Goal: Transaction & Acquisition: Book appointment/travel/reservation

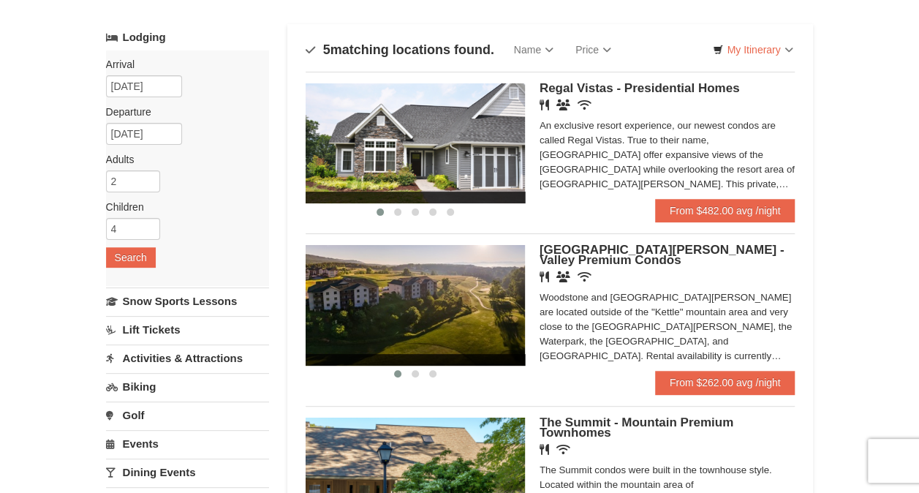
scroll to position [73, 0]
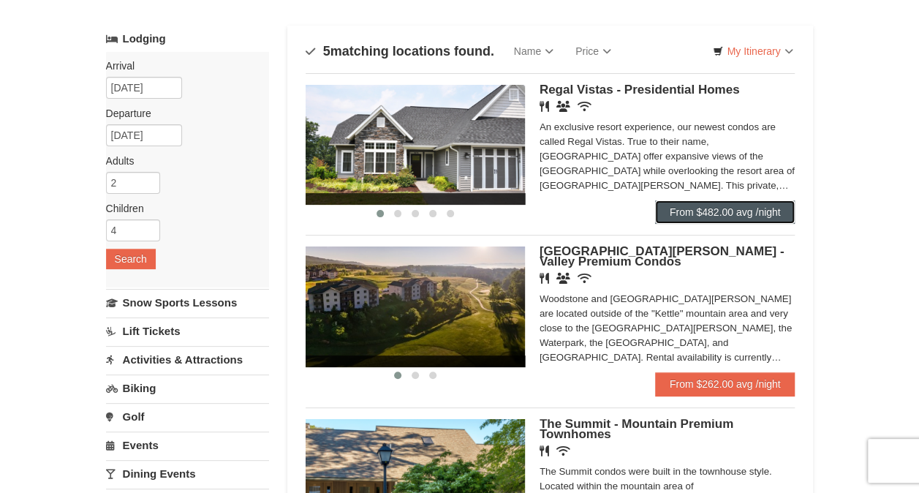
click at [659, 208] on link "From $482.00 avg /night" at bounding box center [725, 211] width 140 height 23
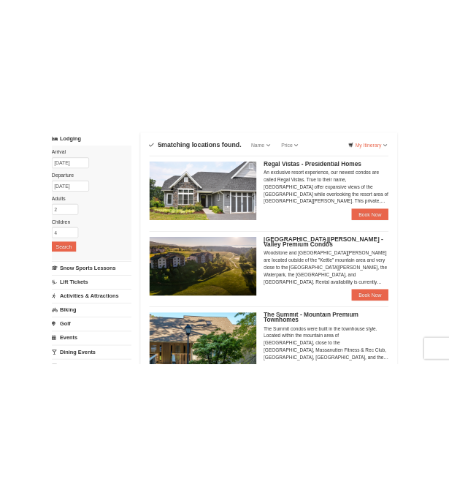
scroll to position [73, 0]
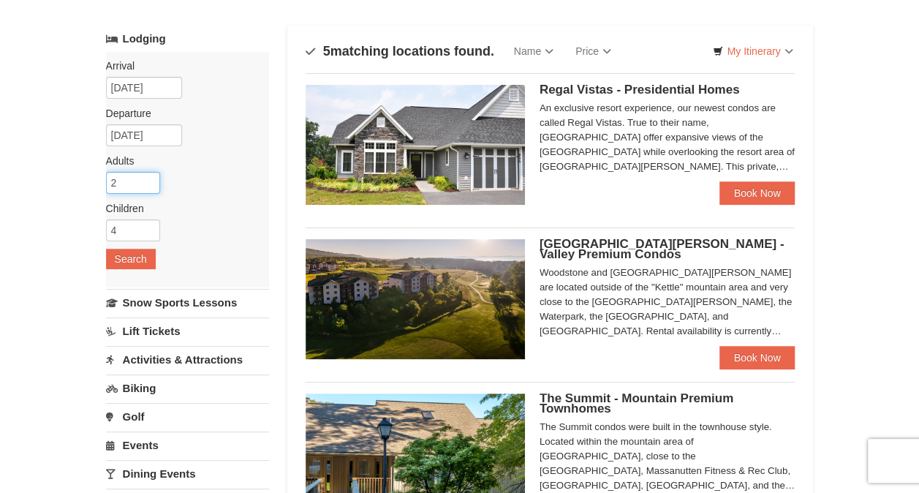
click at [139, 181] on input "2" at bounding box center [133, 183] width 54 height 22
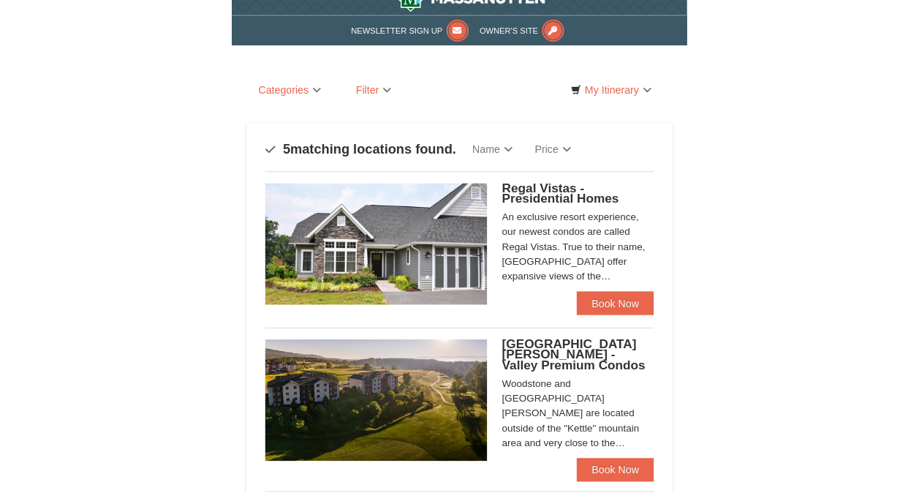
scroll to position [0, 0]
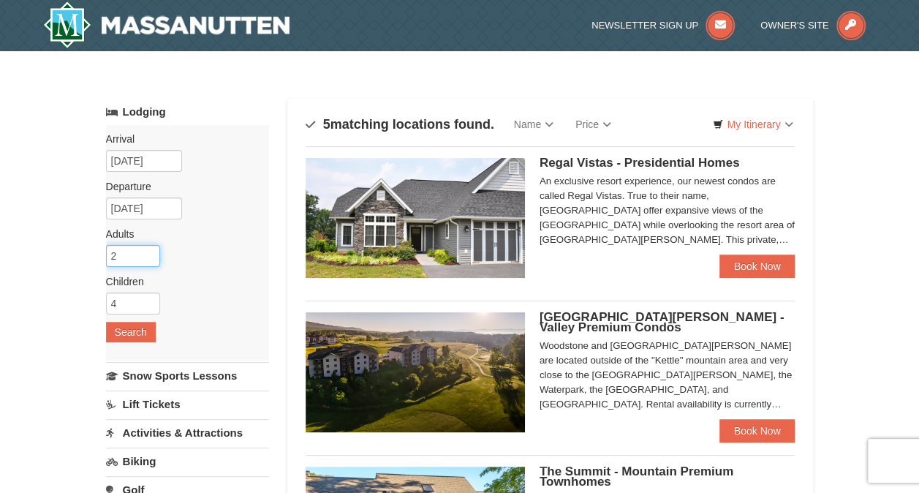
click at [142, 254] on input "2" at bounding box center [133, 256] width 54 height 22
type input "6"
click at [129, 303] on input "4" at bounding box center [133, 303] width 54 height 22
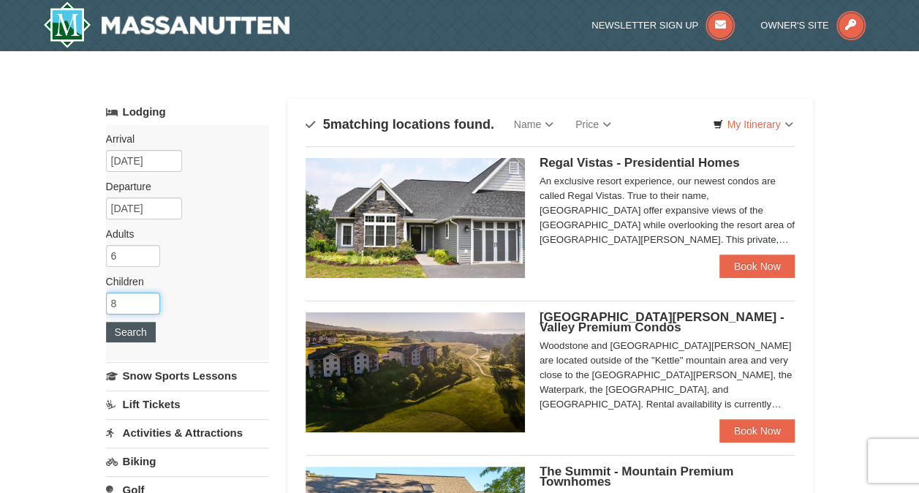
type input "8"
click at [117, 338] on button "Search" at bounding box center [131, 332] width 50 height 20
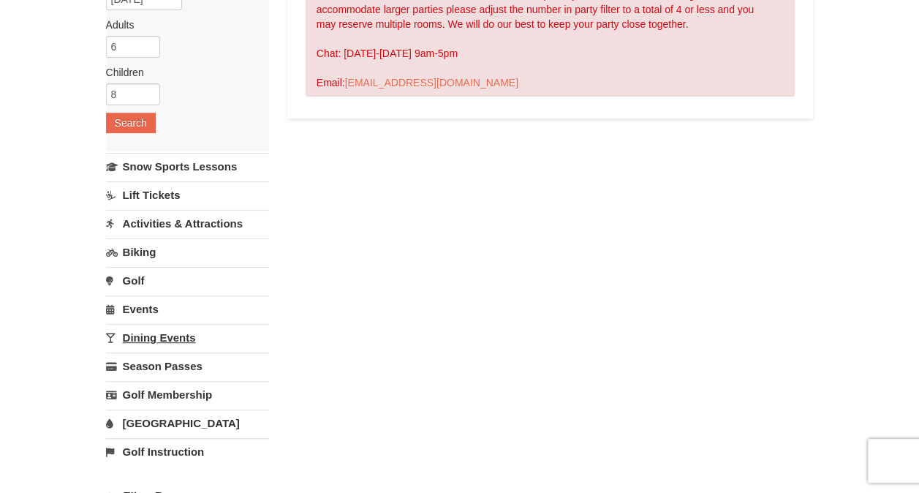
scroll to position [292, 0]
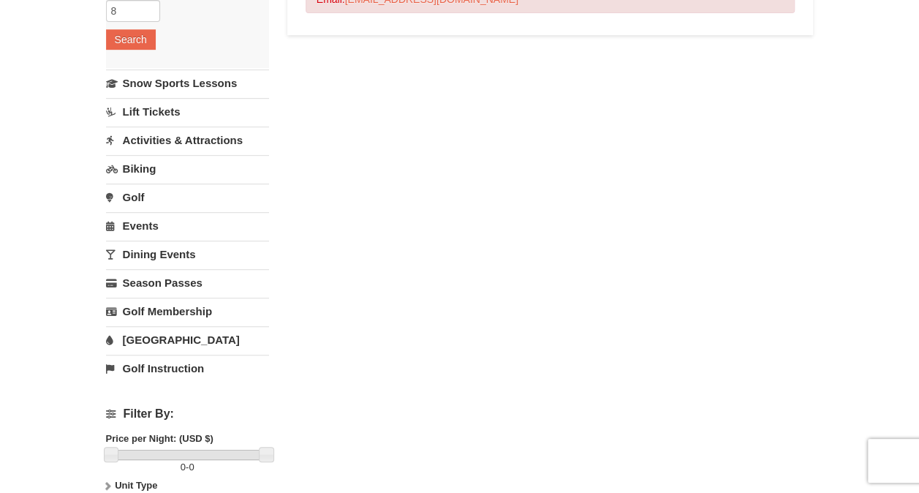
click at [157, 336] on link "[GEOGRAPHIC_DATA]" at bounding box center [187, 339] width 163 height 27
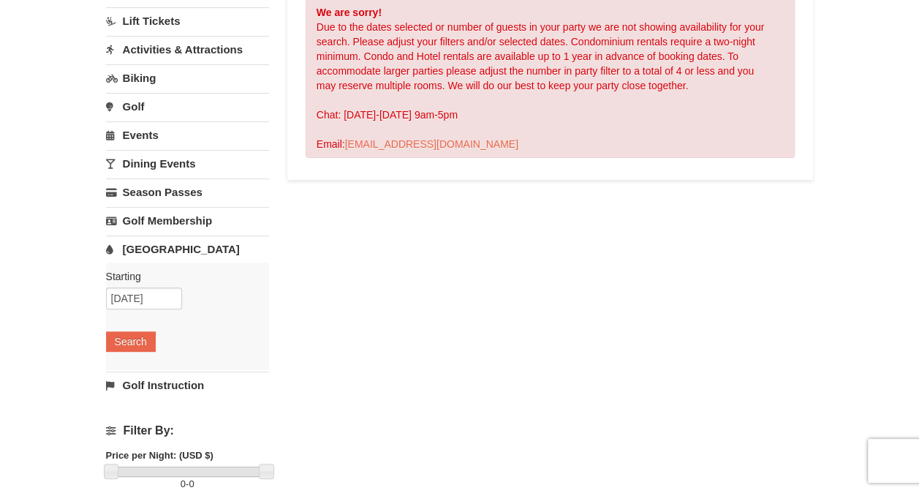
scroll to position [146, 0]
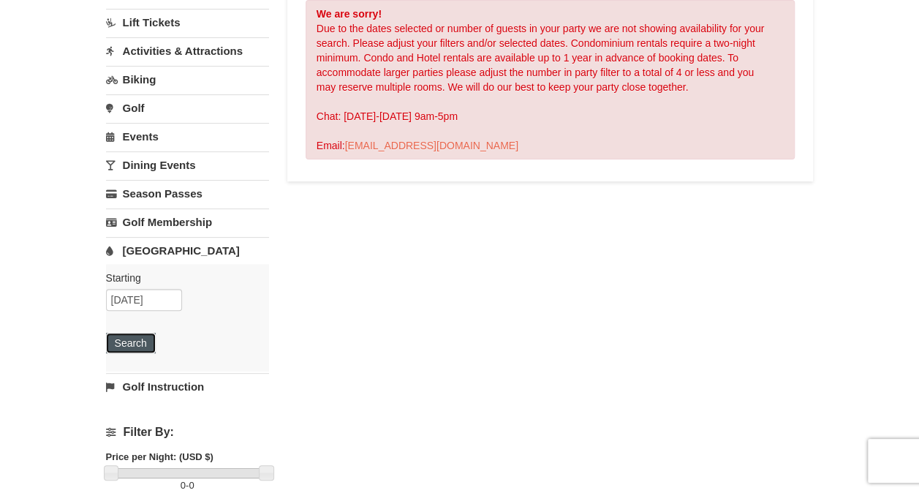
click at [130, 341] on button "Search" at bounding box center [131, 342] width 50 height 20
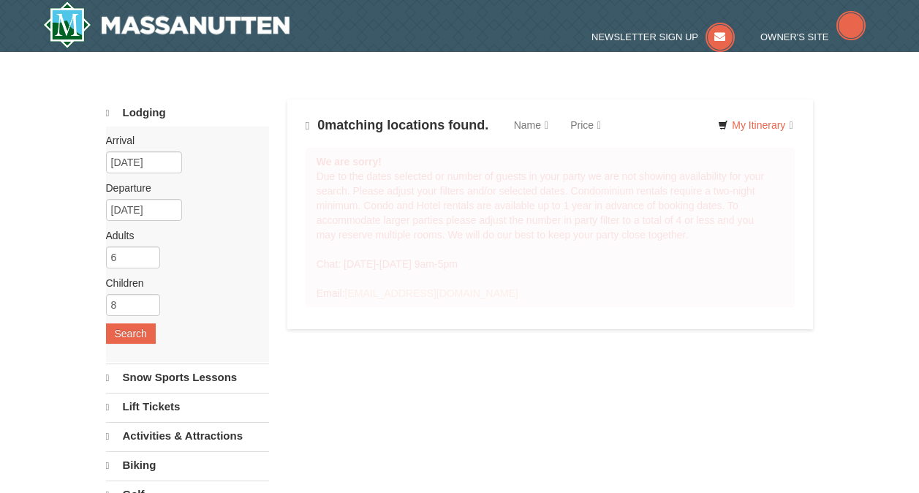
scroll to position [146, 0]
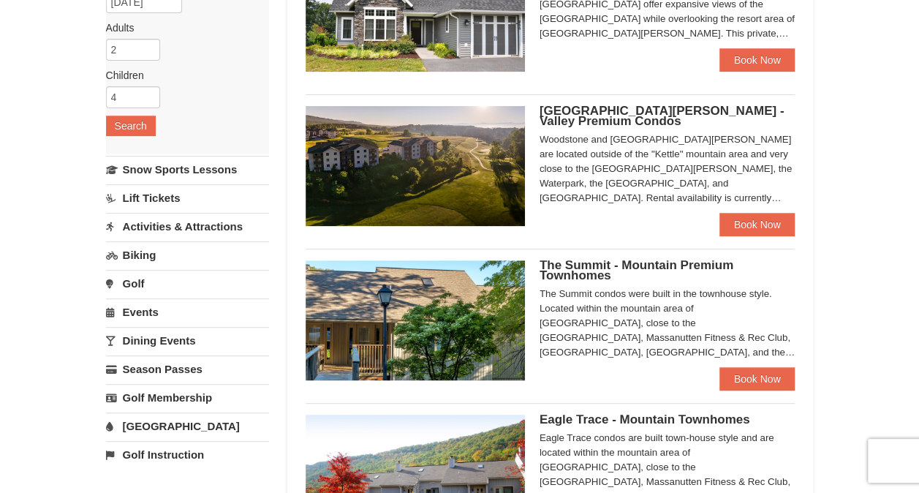
scroll to position [365, 0]
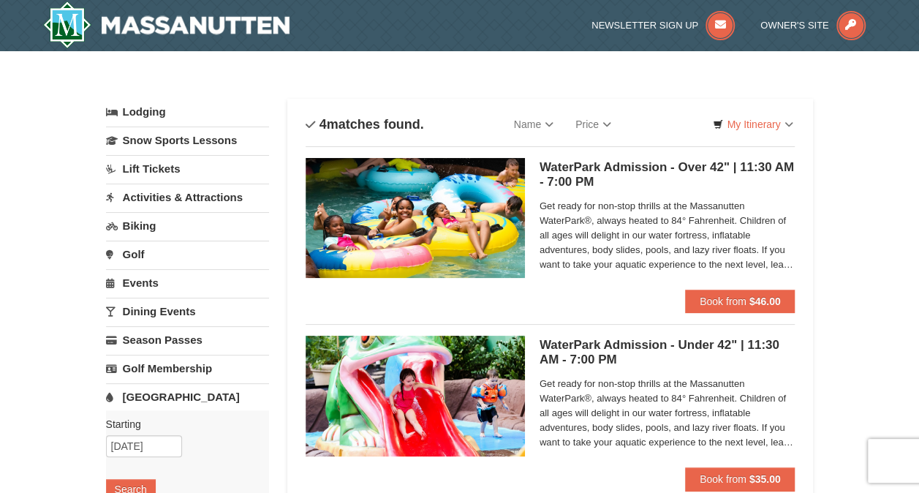
click at [262, 291] on link "Events" at bounding box center [187, 282] width 163 height 27
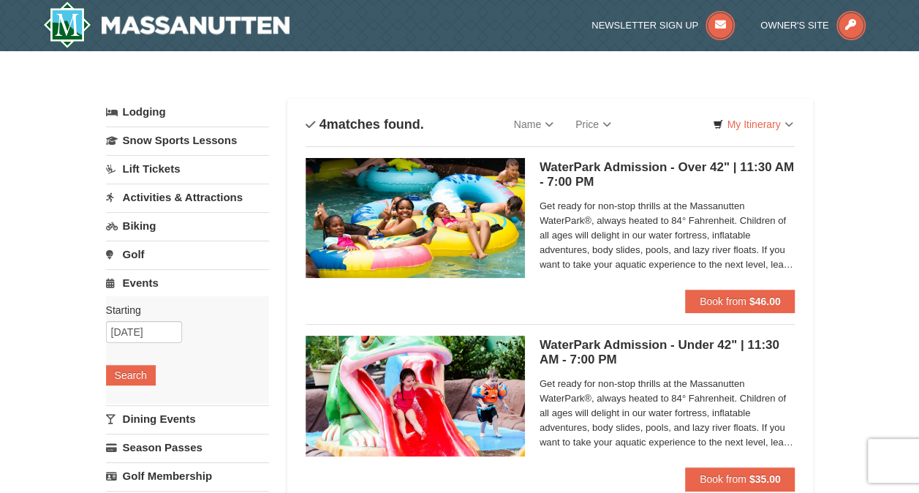
click at [147, 197] on link "Activities & Attractions" at bounding box center [187, 196] width 163 height 27
click at [146, 289] on button "Search" at bounding box center [131, 289] width 50 height 20
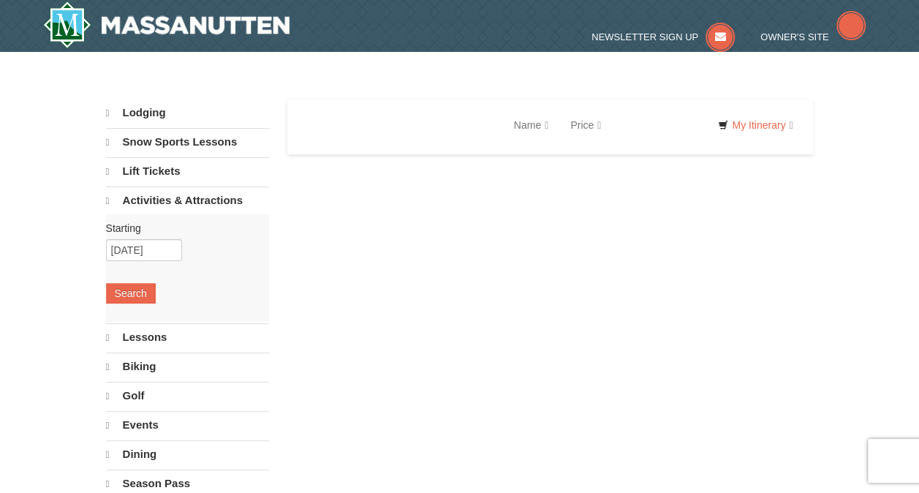
select select "10"
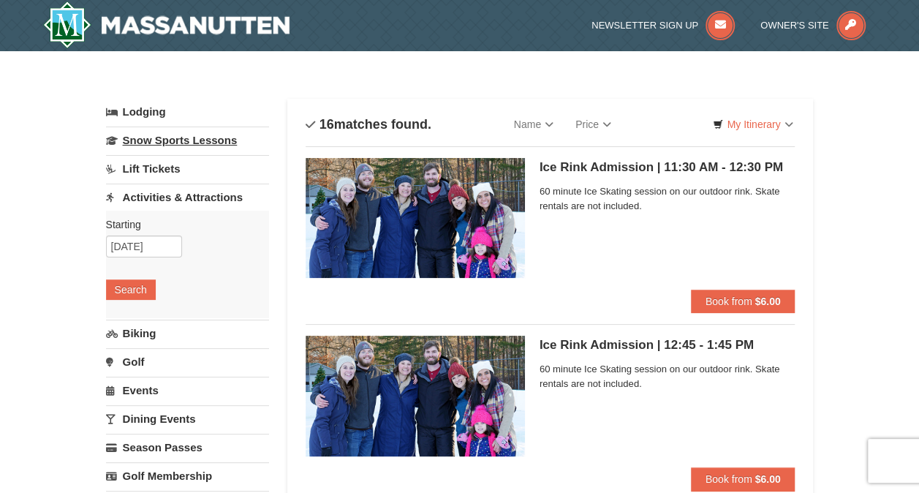
click at [194, 145] on link "Snow Sports Lessons" at bounding box center [187, 139] width 163 height 27
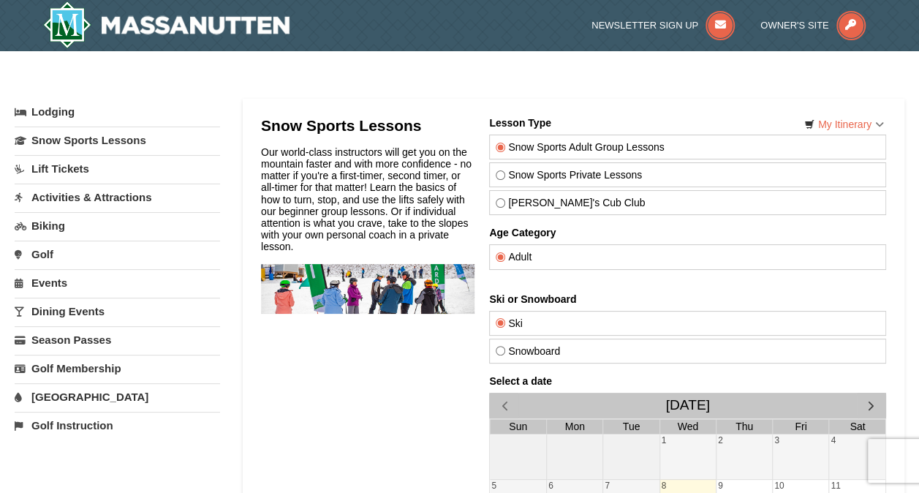
click at [37, 193] on link "Activities & Attractions" at bounding box center [117, 196] width 205 height 27
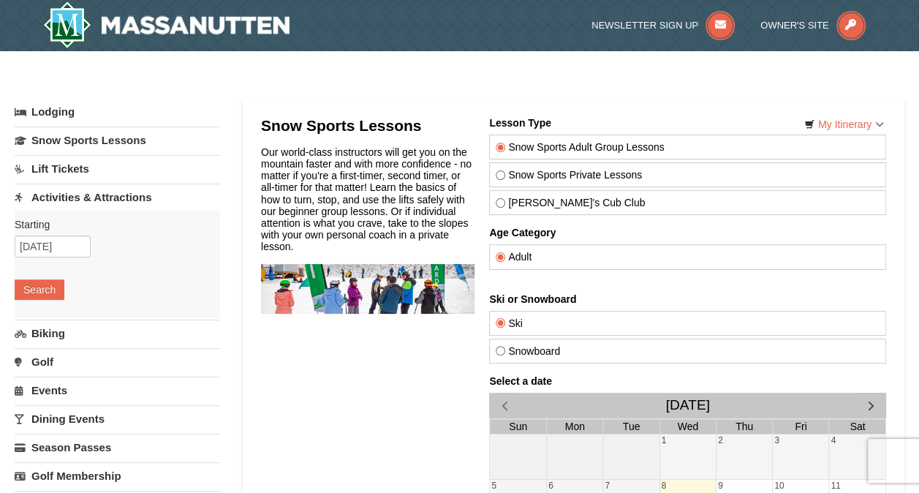
click at [39, 301] on div "Starting Please format dates MM/DD/YYYY Please format dates MM/DD/YYYY 10/08/20…" at bounding box center [117, 263] width 205 height 107
click at [34, 286] on button "Search" at bounding box center [40, 289] width 50 height 20
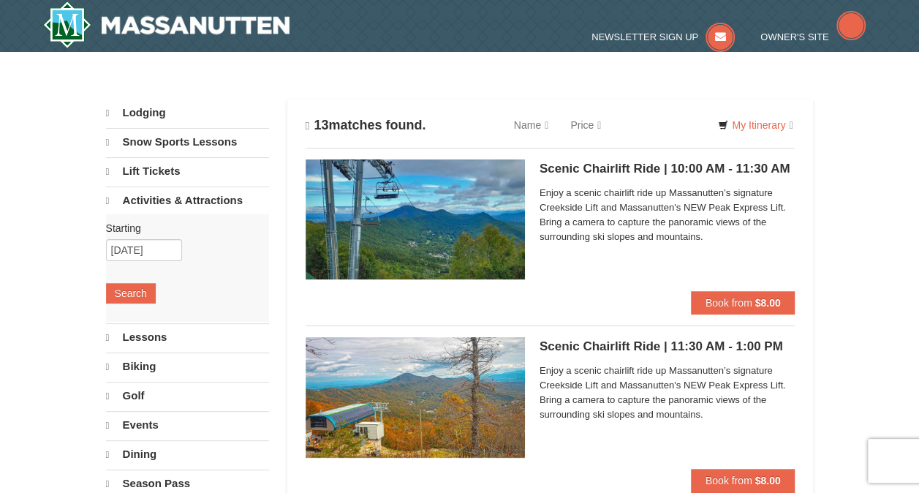
select select "10"
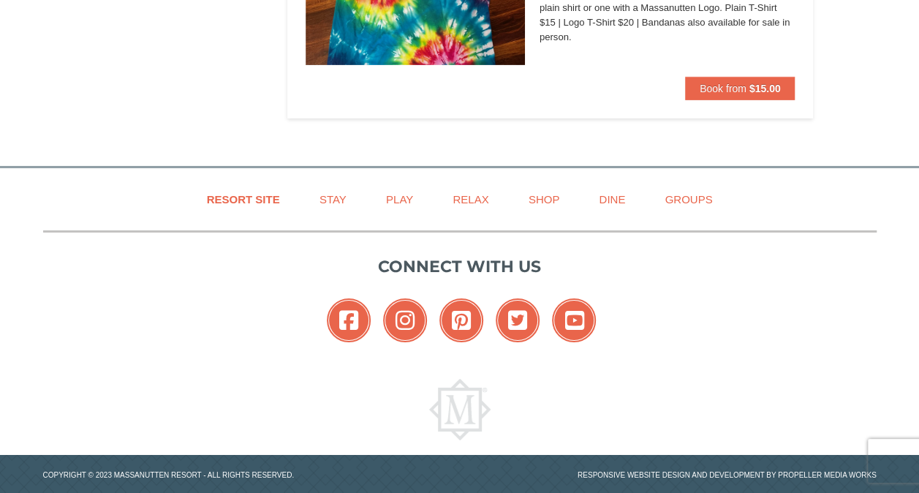
scroll to position [2368, 0]
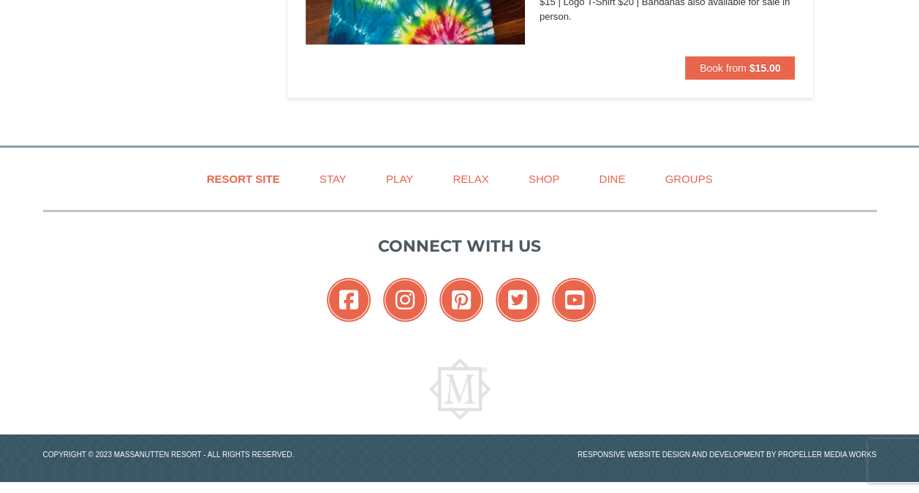
drag, startPoint x: 286, startPoint y: 353, endPoint x: 289, endPoint y: 333, distance: 20.1
click at [286, 352] on div "Resort Site Stay Play Relax Shop Dine Groups Connect with us Facebook Instagram…" at bounding box center [459, 291] width 855 height 286
